Goal: Find specific page/section: Find specific page/section

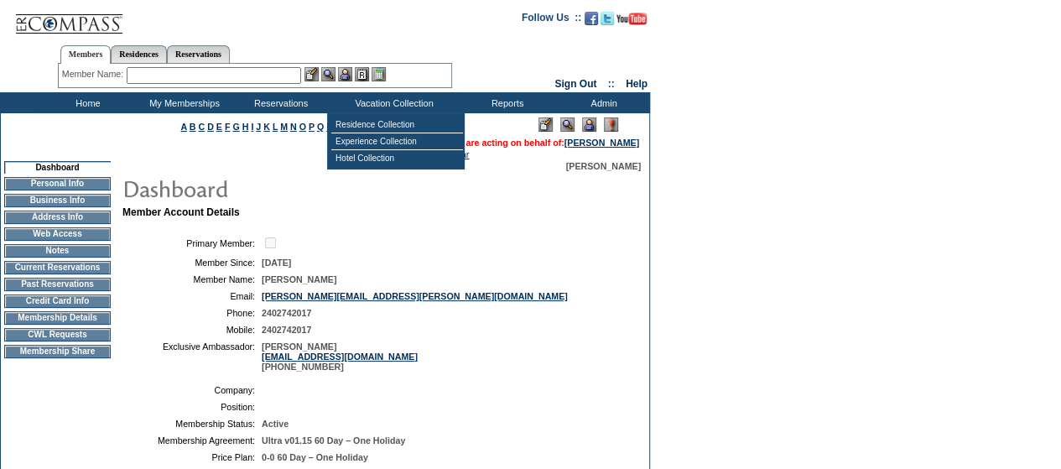
click at [590, 123] on img at bounding box center [589, 124] width 14 height 14
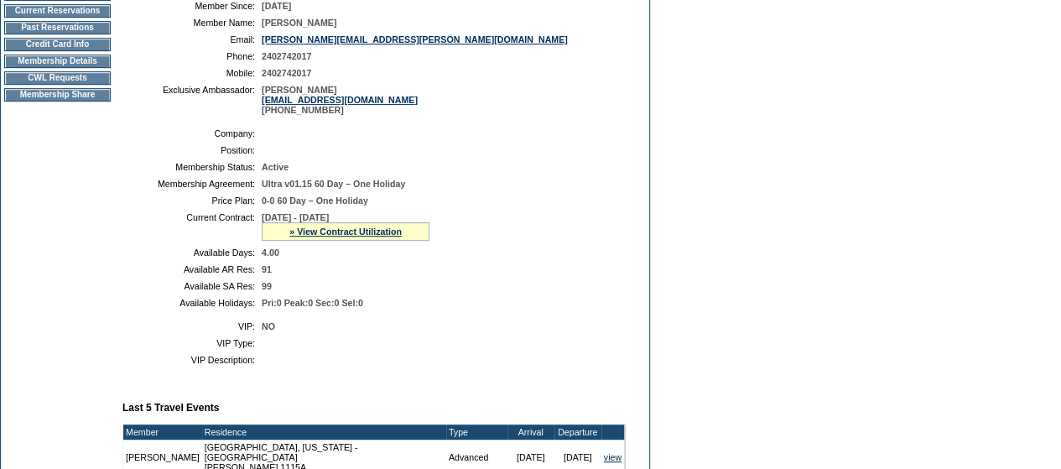
scroll to position [232, 0]
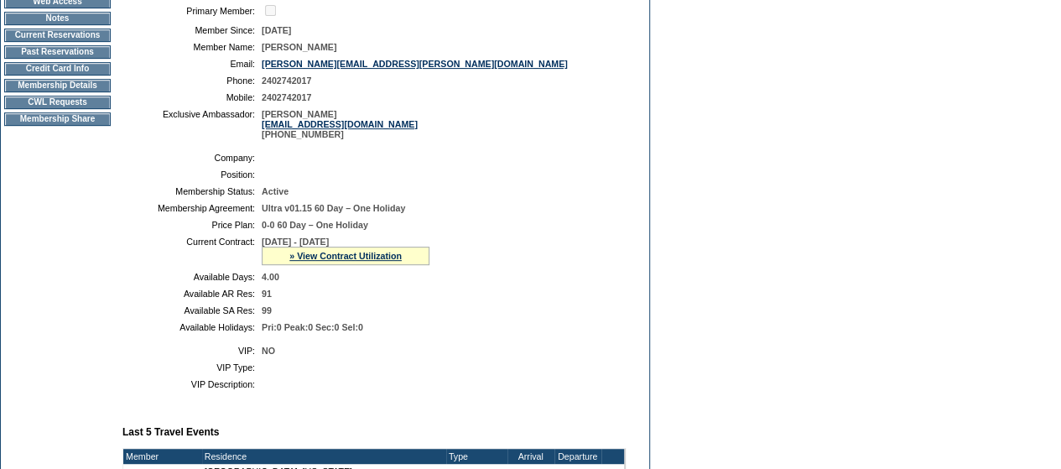
click at [68, 39] on td "Current Reservations" at bounding box center [57, 35] width 106 height 13
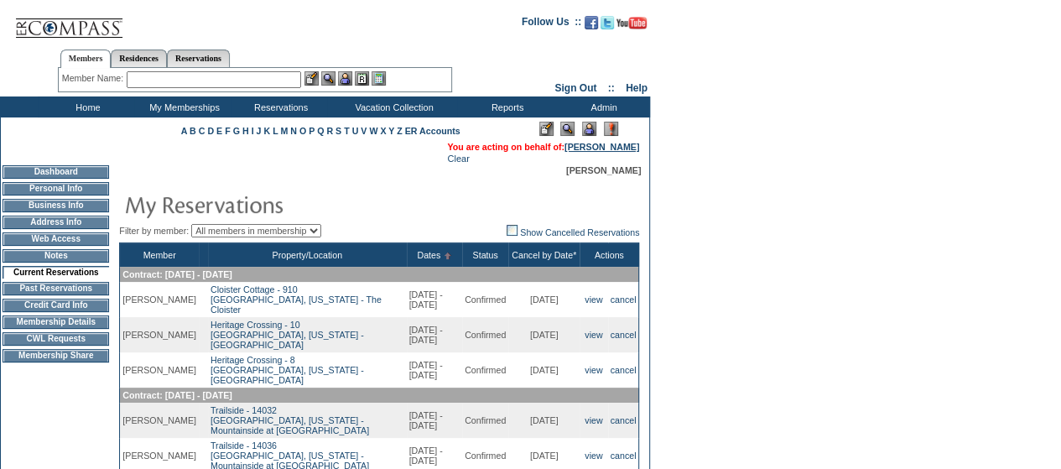
click at [595, 148] on link "[PERSON_NAME]" at bounding box center [601, 147] width 75 height 10
